Goal: Task Accomplishment & Management: Use online tool/utility

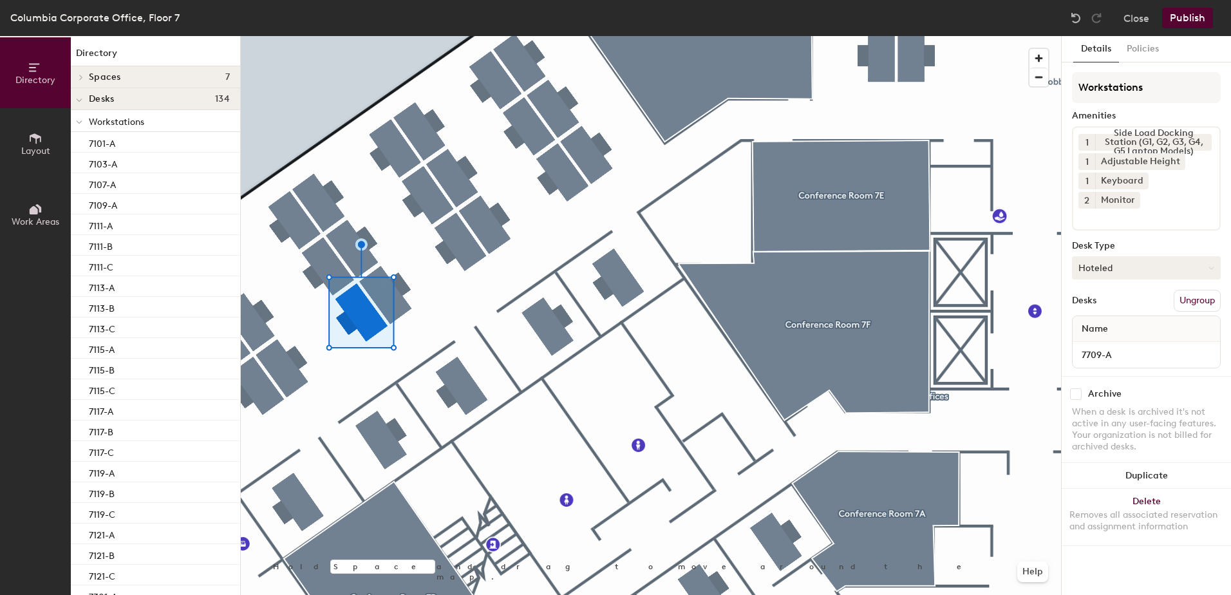
click at [1186, 259] on button "Hoteled" at bounding box center [1146, 267] width 149 height 23
click at [1110, 298] on div "Assigned" at bounding box center [1136, 307] width 129 height 19
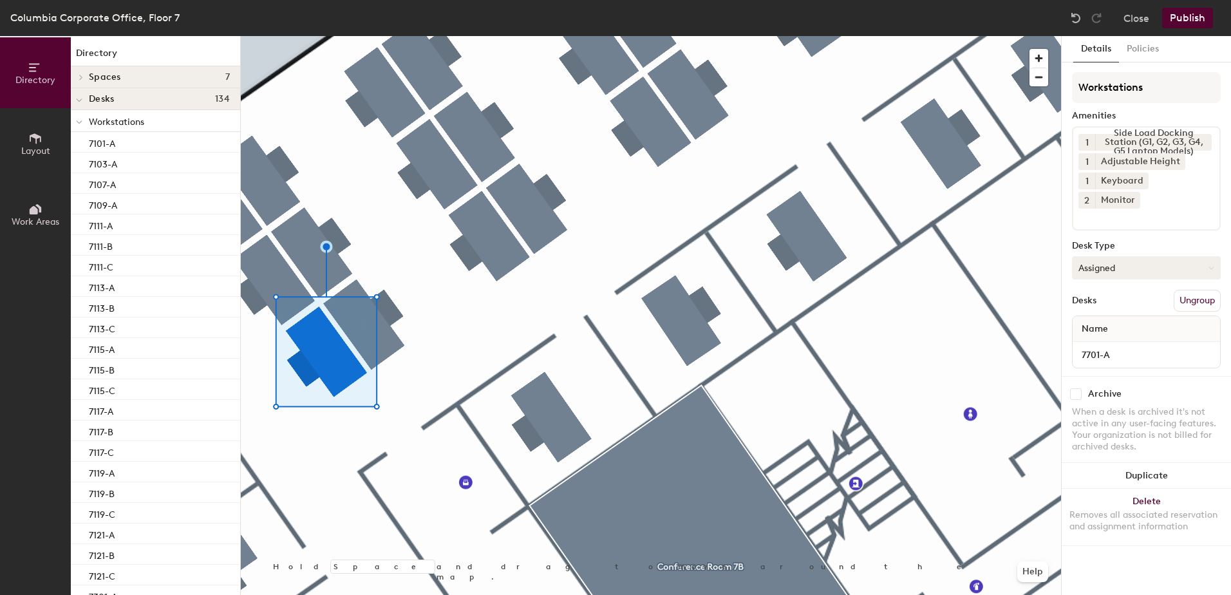
click at [1135, 256] on button "Assigned" at bounding box center [1146, 267] width 149 height 23
click at [1119, 337] on div "Hoteled" at bounding box center [1136, 346] width 129 height 19
click at [1194, 11] on button "Publish" at bounding box center [1187, 18] width 51 height 21
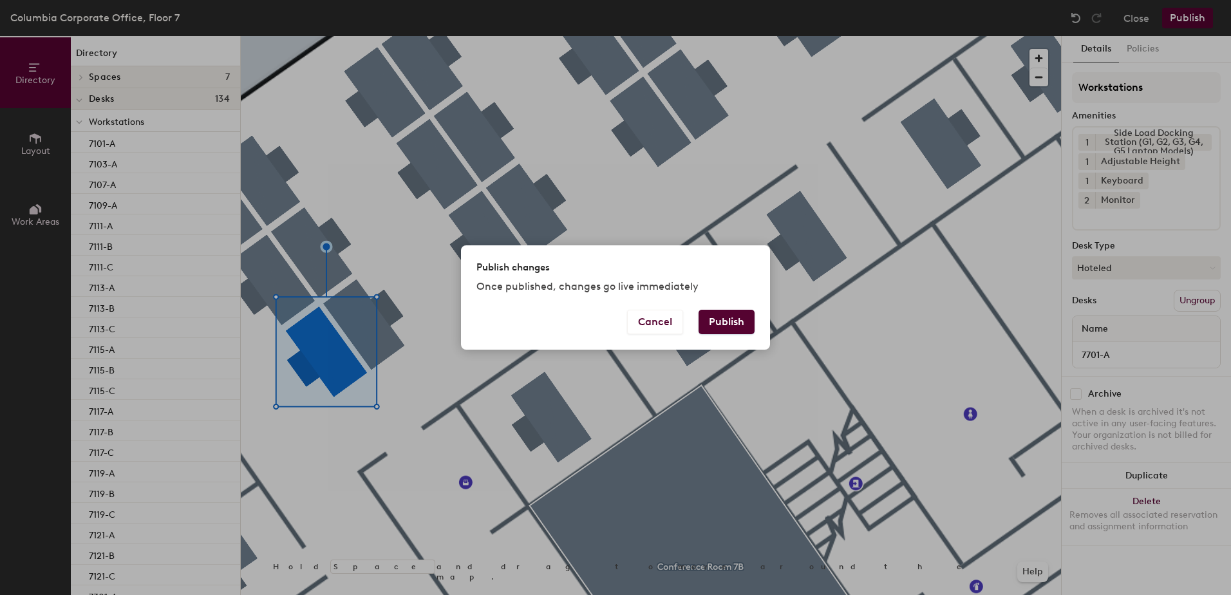
click at [731, 330] on button "Publish" at bounding box center [726, 322] width 56 height 24
